Goal: Task Accomplishment & Management: Manage account settings

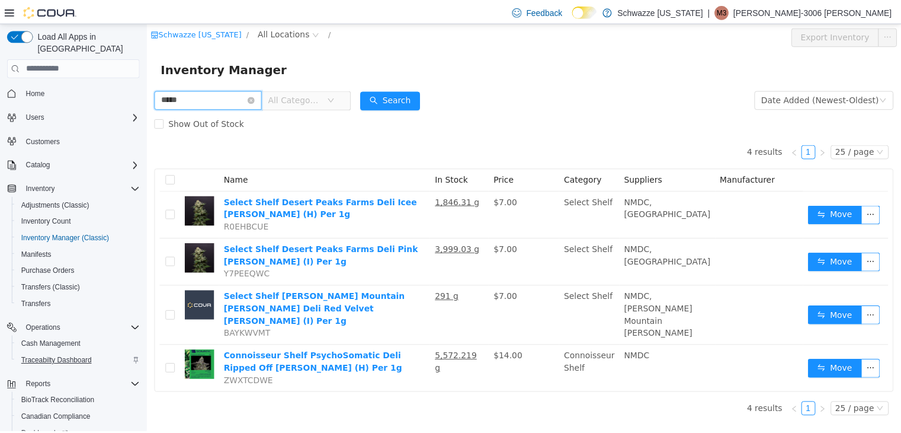
scroll to position [84, 0]
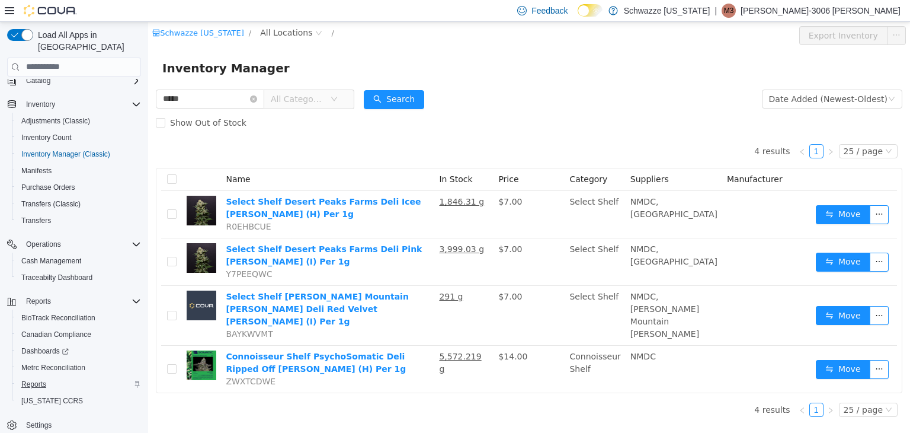
click at [29, 379] on span "Reports" at bounding box center [33, 383] width 25 height 9
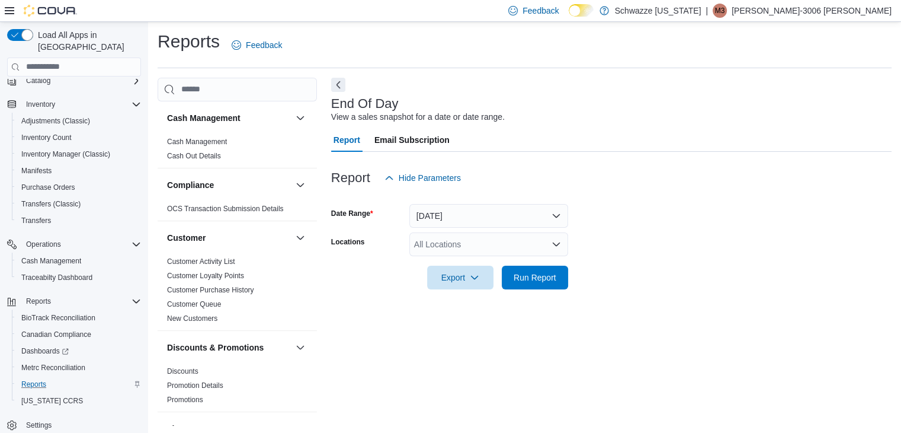
scroll to position [4, 0]
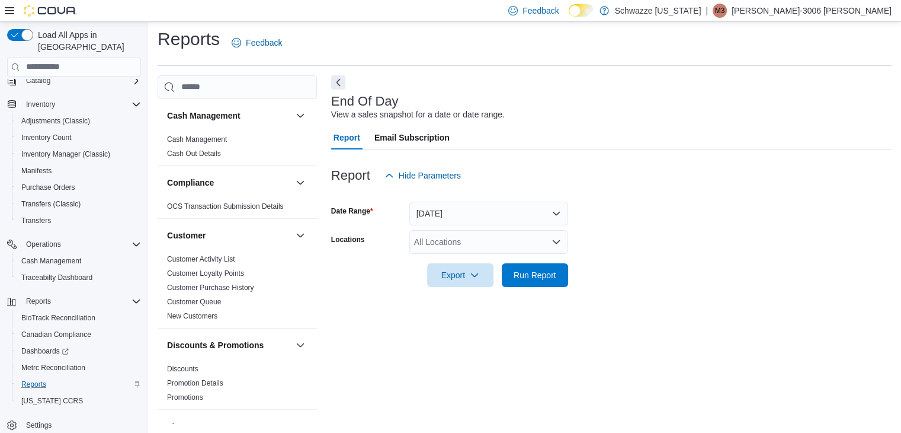
click at [440, 249] on div "All Locations" at bounding box center [488, 242] width 159 height 24
type input "*****"
click at [453, 265] on span "RGO13 Clovis" at bounding box center [473, 261] width 53 height 12
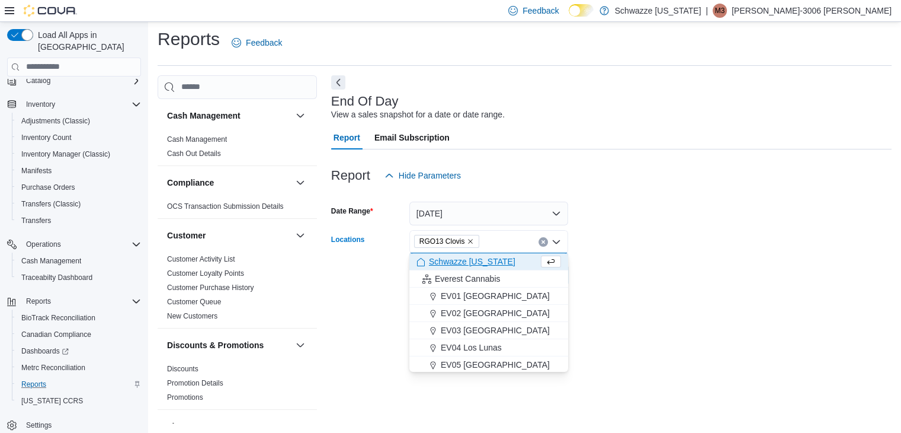
click at [636, 228] on form "Date Range Today Locations RGO13 Clovis Combo box. Selected. RGO13 Clovis. Pres…" at bounding box center [611, 237] width 561 height 100
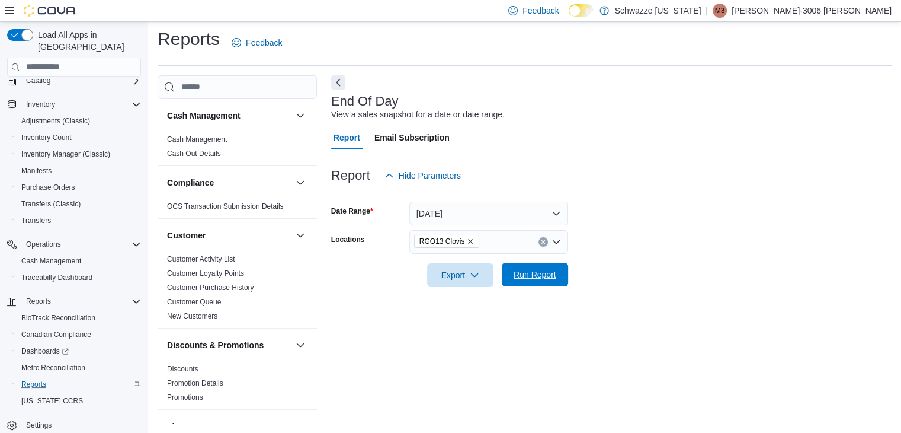
click at [553, 283] on span "Run Report" at bounding box center [535, 275] width 52 height 24
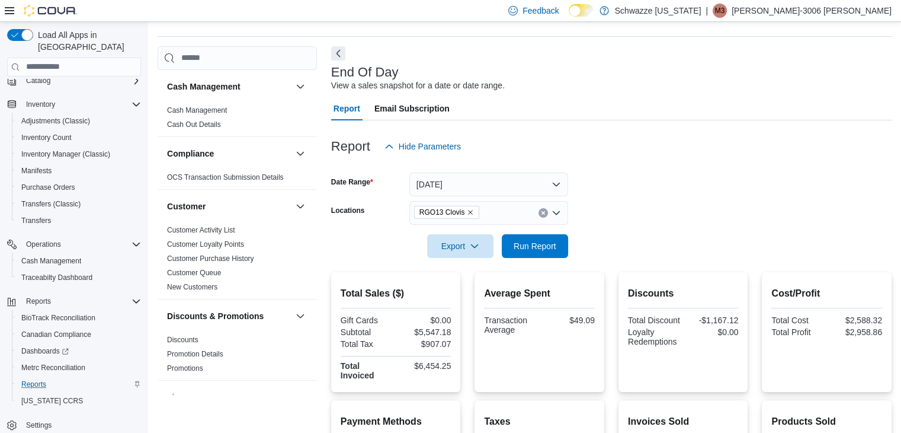
scroll to position [33, 0]
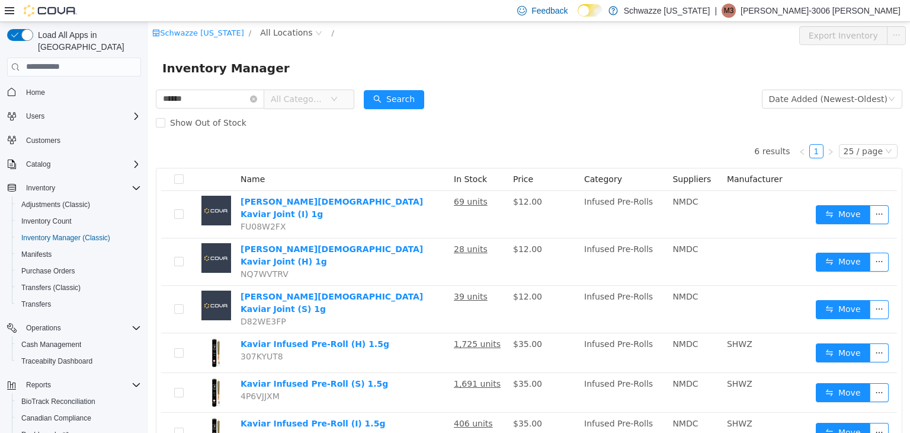
scroll to position [84, 0]
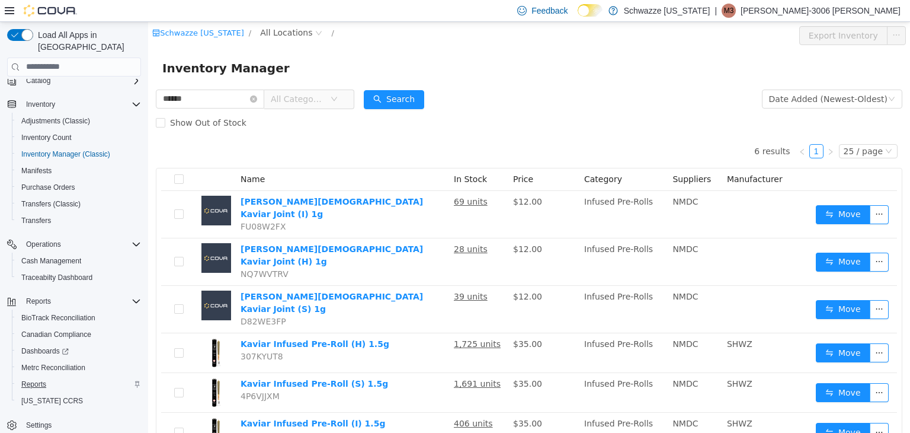
click at [38, 379] on span "Reports" at bounding box center [33, 383] width 25 height 9
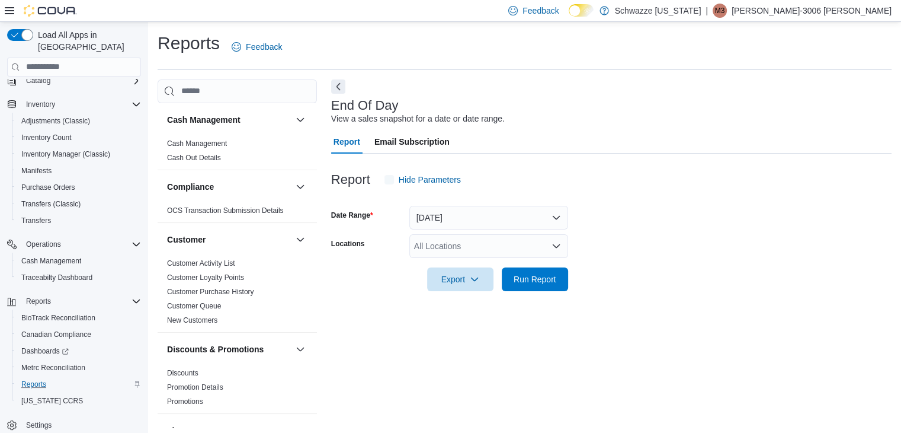
scroll to position [4, 0]
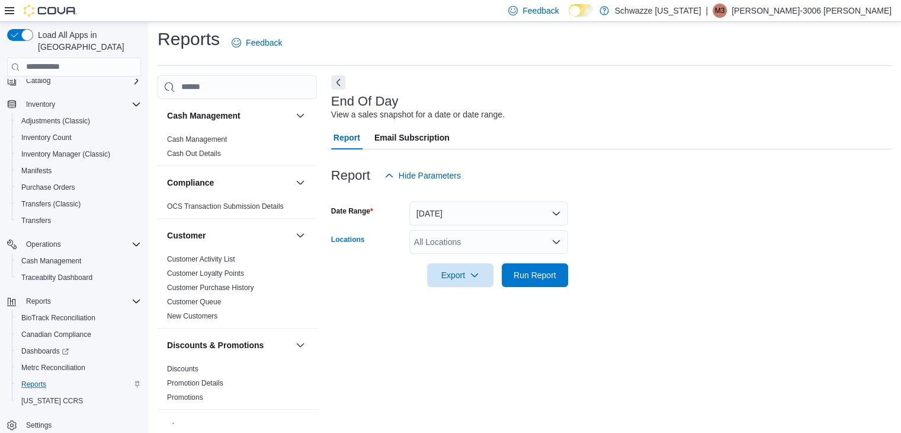
click at [481, 241] on div "All Locations" at bounding box center [488, 242] width 159 height 24
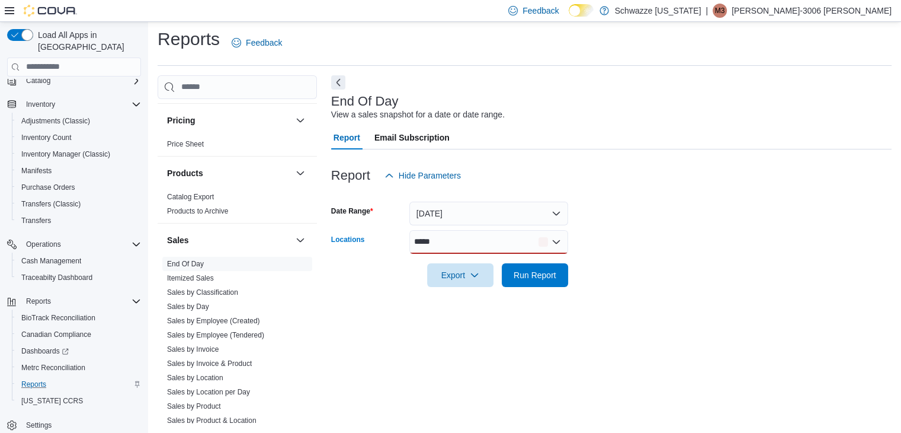
scroll to position [869, 0]
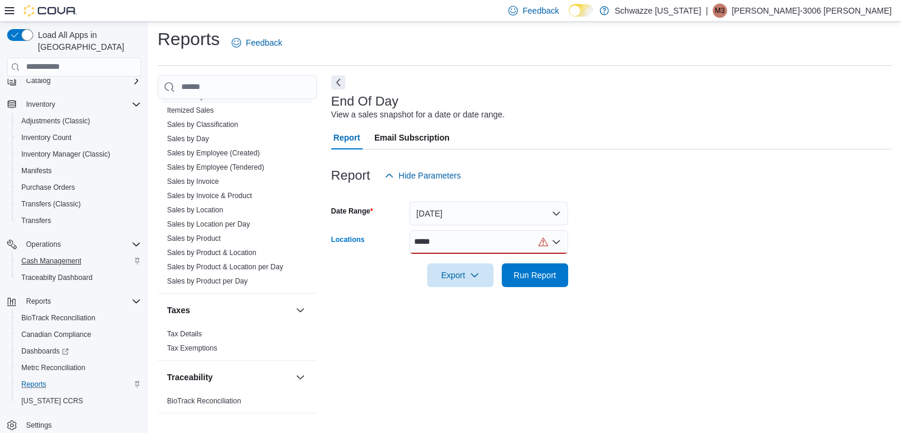
type input "*****"
click at [55, 256] on span "Cash Management" at bounding box center [51, 260] width 60 height 9
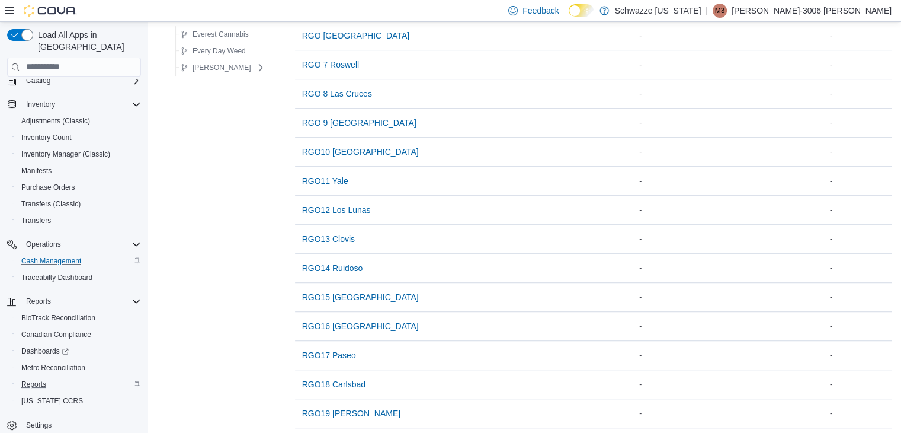
scroll to position [782, 0]
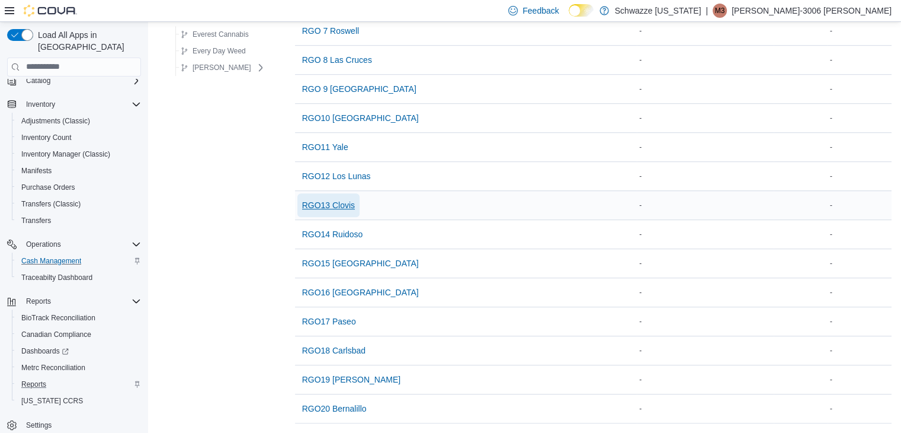
click at [334, 199] on span "RGO13 Clovis" at bounding box center [328, 205] width 53 height 12
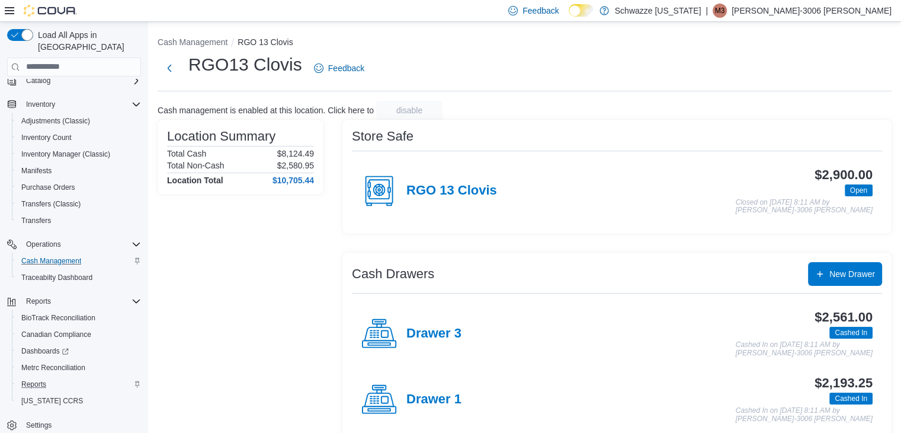
click at [431, 390] on div "Drawer 1" at bounding box center [411, 400] width 100 height 36
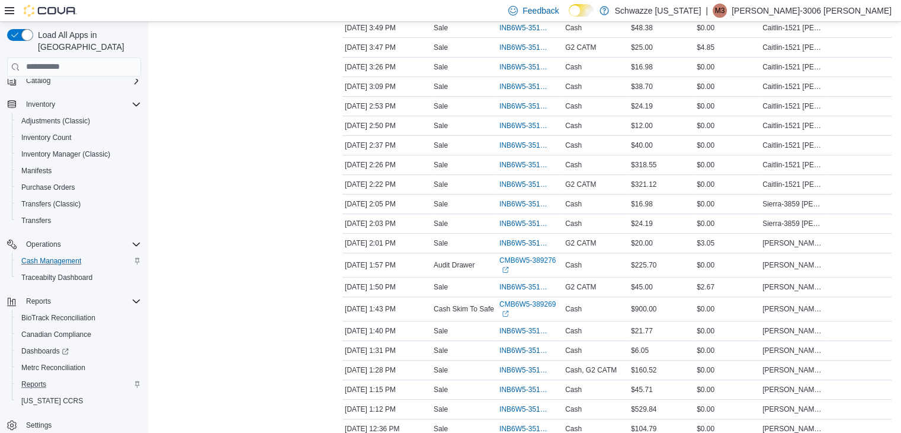
scroll to position [494, 0]
click at [529, 257] on link "CMB6W5-389276 (opens in a new tab or window)" at bounding box center [530, 263] width 61 height 19
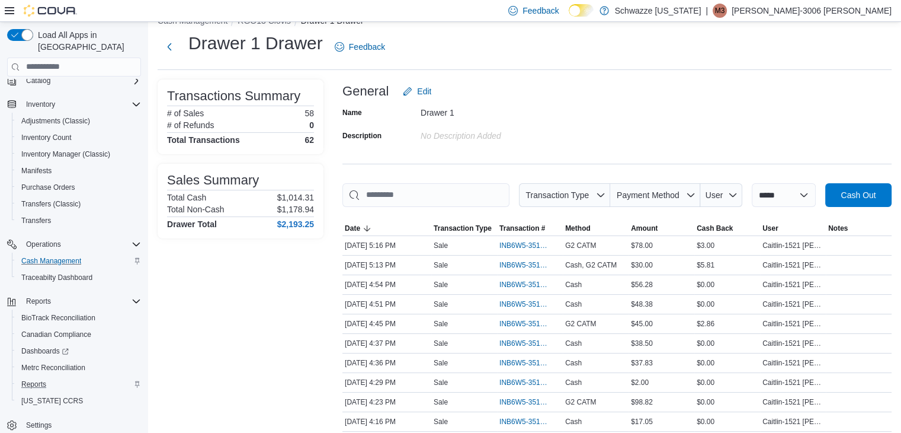
scroll to position [0, 0]
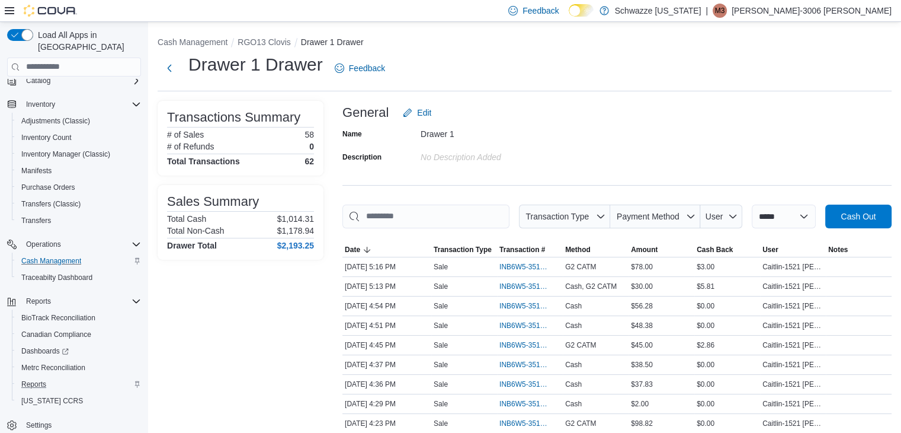
click at [578, 112] on div "General Edit" at bounding box center [617, 113] width 549 height 24
click at [30, 379] on span "Reports" at bounding box center [33, 383] width 25 height 9
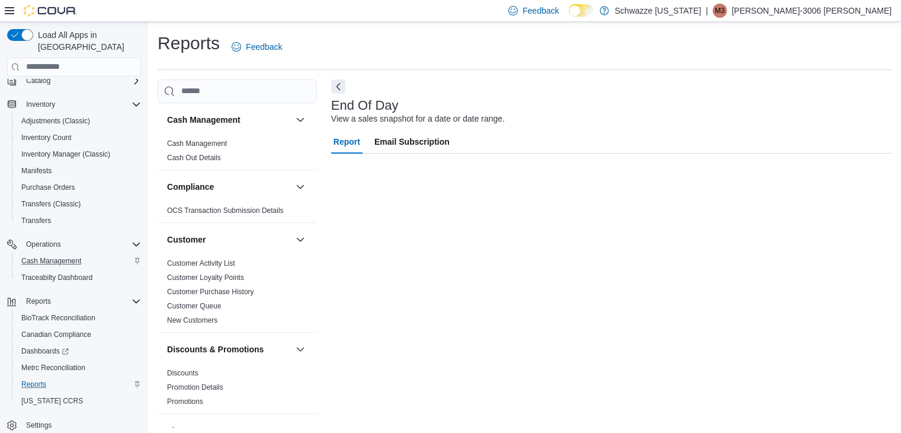
scroll to position [4, 0]
